Goal: Task Accomplishment & Management: Manage account settings

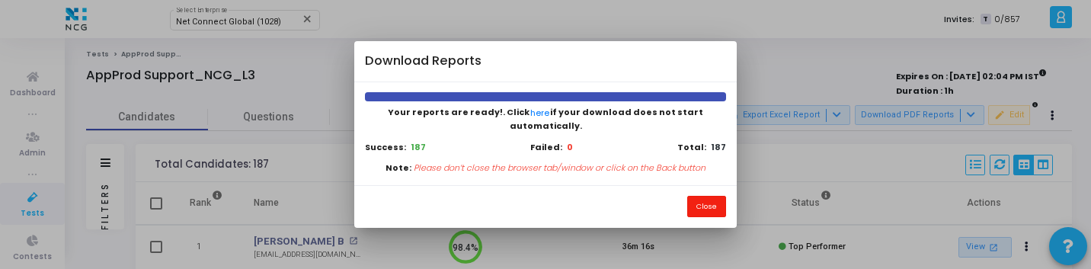
click at [709, 198] on button "Close" at bounding box center [706, 206] width 39 height 21
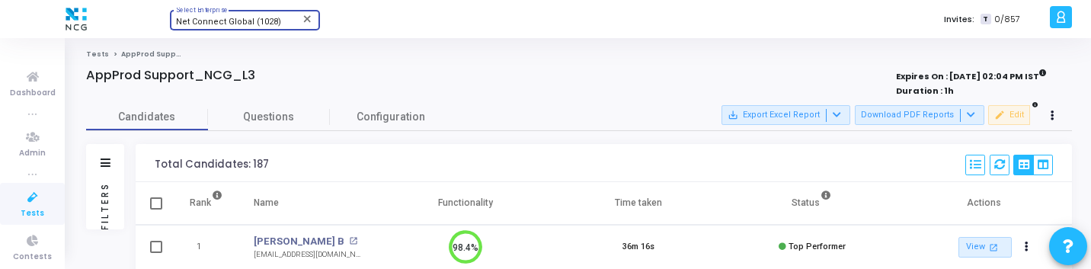
click at [266, 21] on span "Net Connect Global (1028)" at bounding box center [228, 22] width 105 height 10
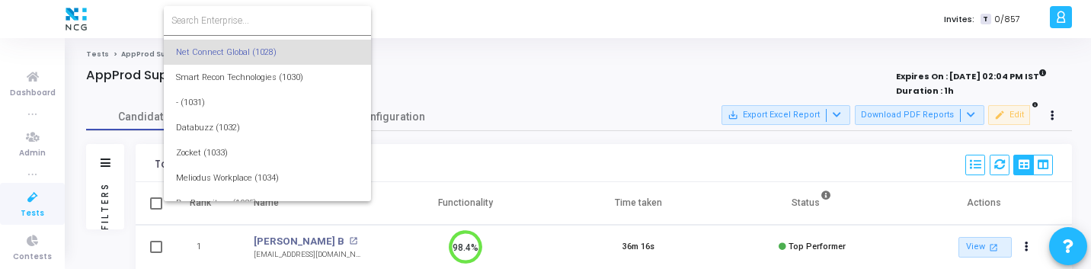
click at [510, 110] on div at bounding box center [545, 134] width 1091 height 269
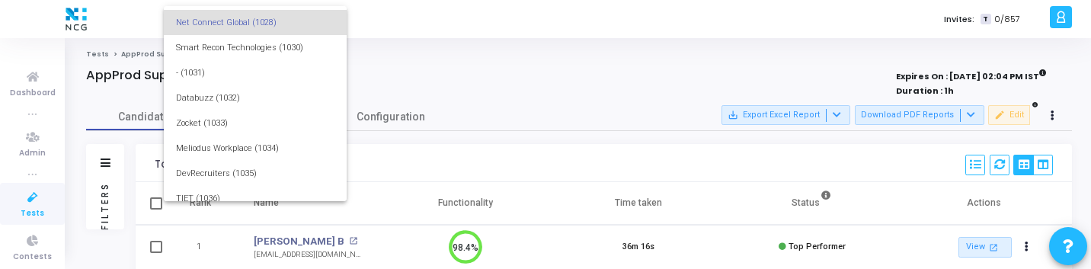
scroll to position [22699, 0]
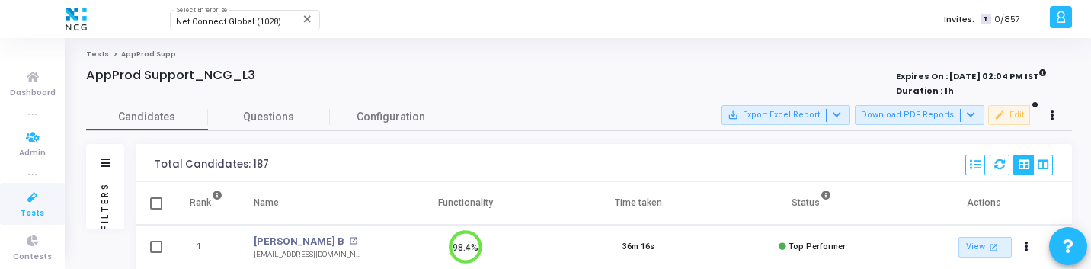
click at [13, 206] on link "Tests" at bounding box center [32, 204] width 65 height 42
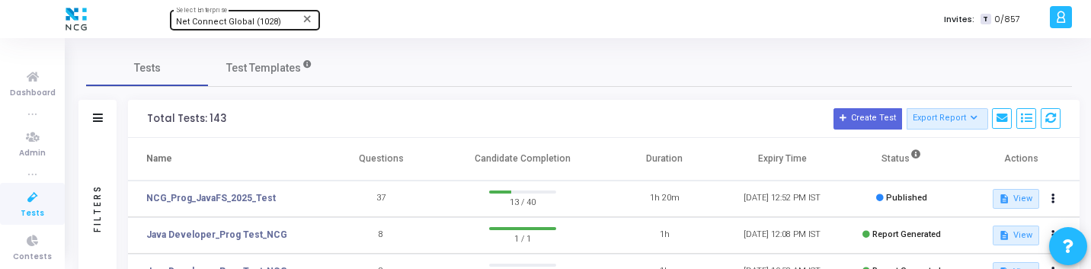
click at [259, 21] on span "Net Connect Global (1028)" at bounding box center [228, 22] width 105 height 10
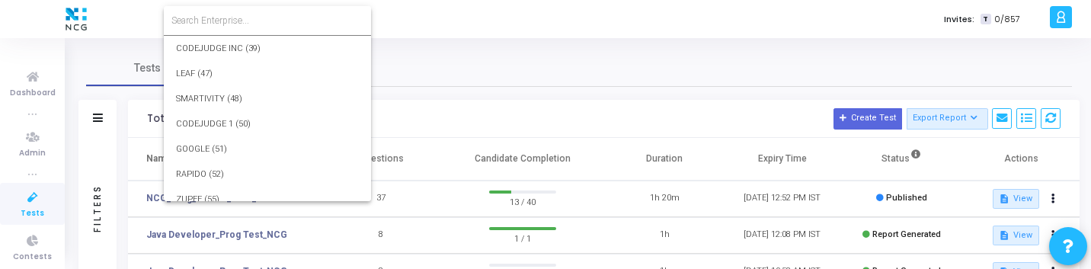
scroll to position [22728, 0]
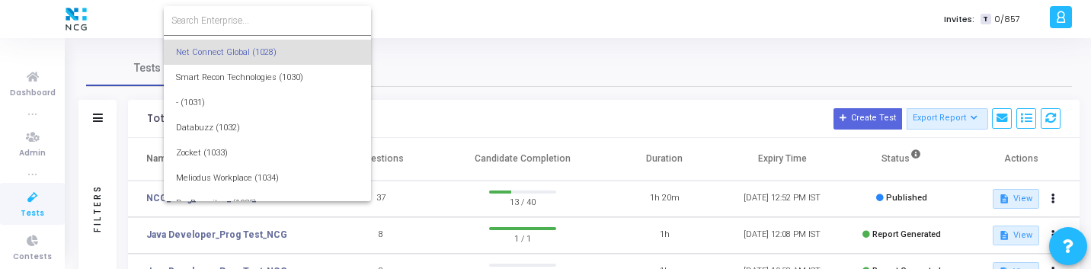
click at [274, 21] on input at bounding box center [267, 21] width 192 height 14
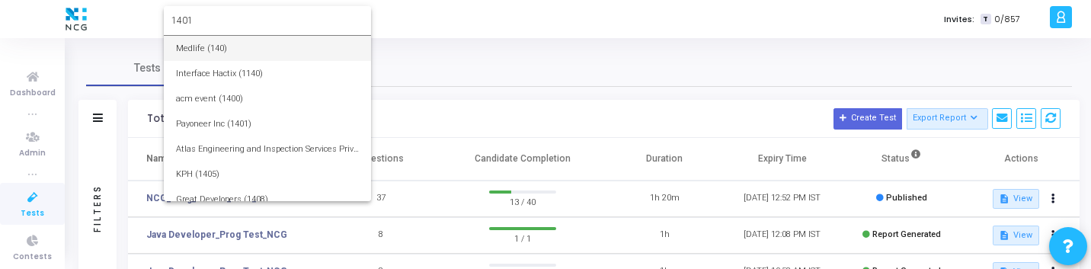
type input "1401"
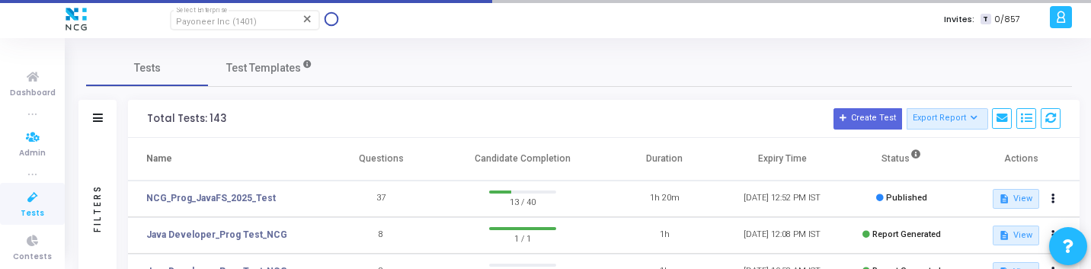
click at [35, 194] on icon at bounding box center [33, 197] width 32 height 19
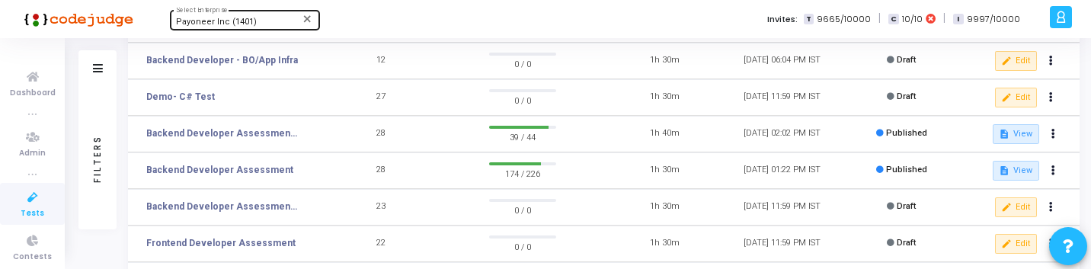
scroll to position [171, 0]
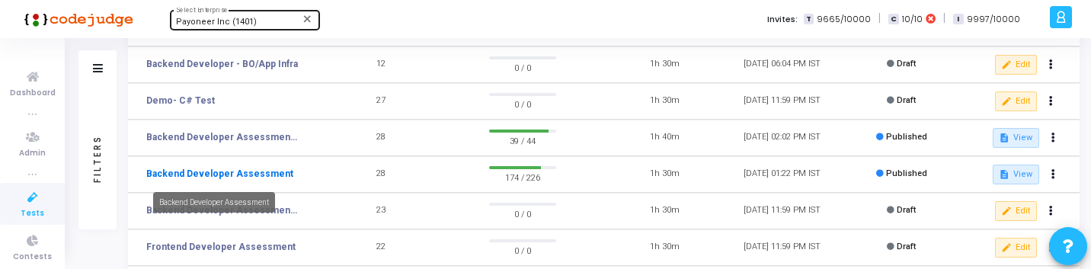
click at [269, 174] on link "Backend Developer Assessment" at bounding box center [219, 174] width 147 height 14
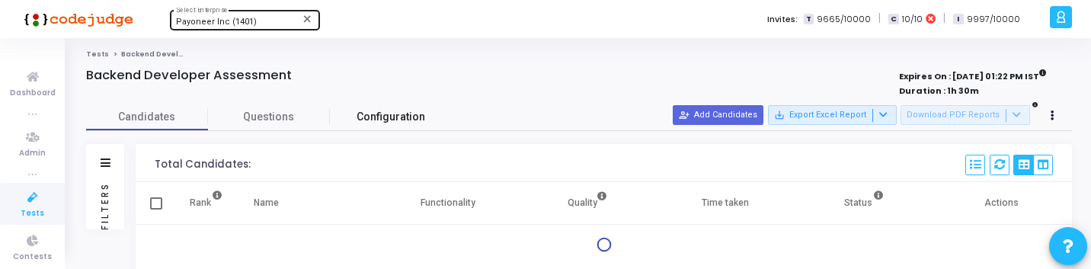
click at [359, 117] on span "Configuration" at bounding box center [391, 117] width 69 height 16
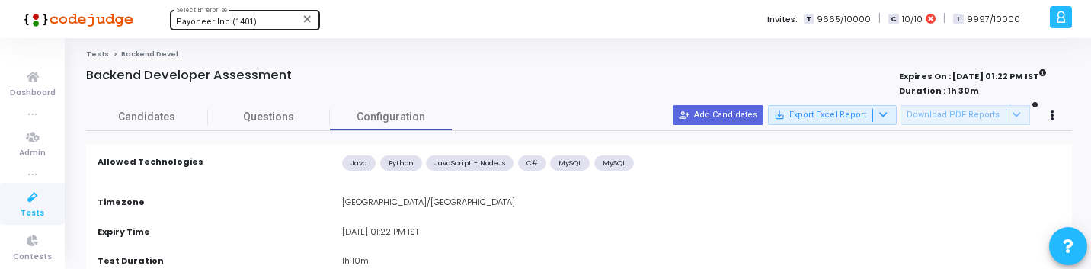
click at [183, 114] on span "Candidates" at bounding box center [147, 117] width 122 height 16
